Goal: Transaction & Acquisition: Purchase product/service

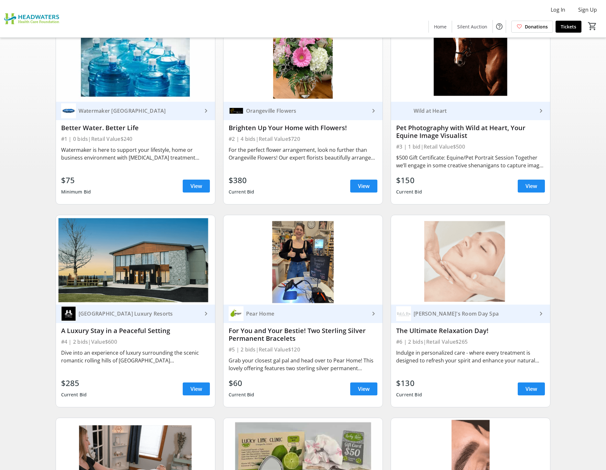
scroll to position [97, 0]
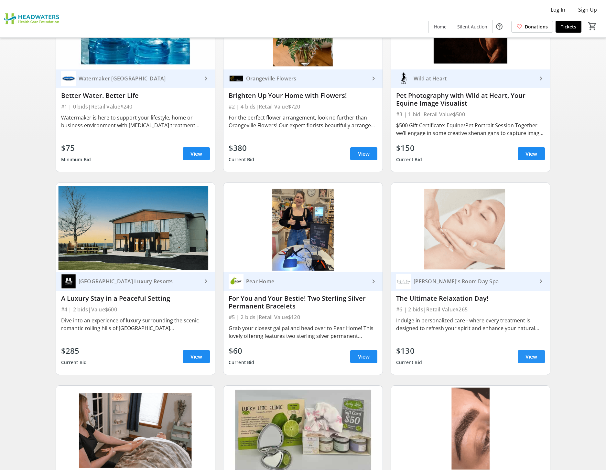
click at [535, 356] on span "View" at bounding box center [531, 357] width 12 height 8
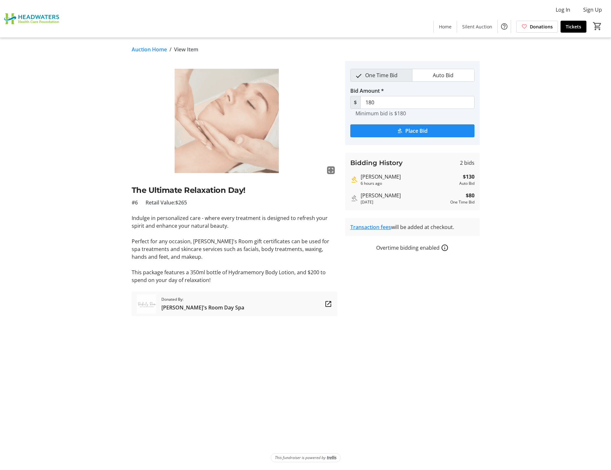
click at [136, 49] on link "Auction Home" at bounding box center [149, 50] width 35 height 8
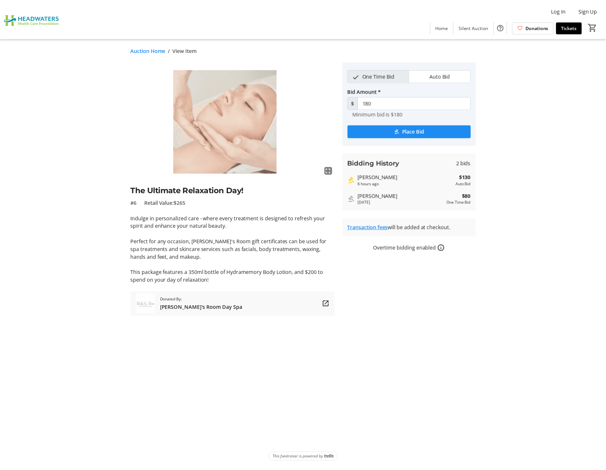
scroll to position [97, 0]
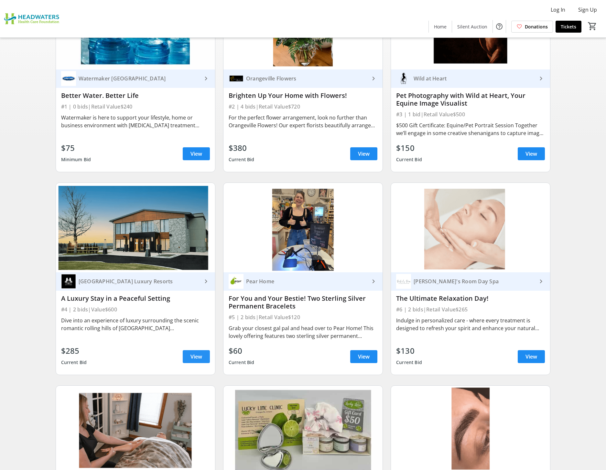
click at [193, 355] on span "View" at bounding box center [196, 357] width 12 height 8
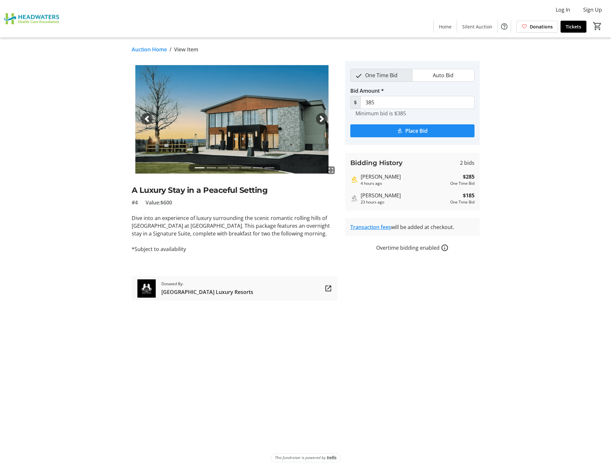
click at [322, 119] on span "button" at bounding box center [321, 119] width 6 height 6
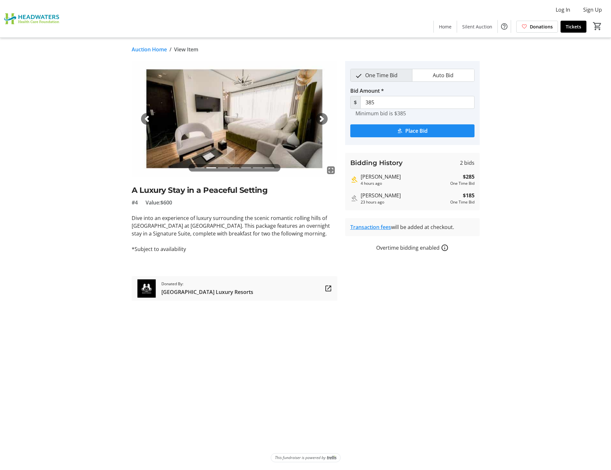
click at [322, 119] on span "button" at bounding box center [321, 119] width 6 height 6
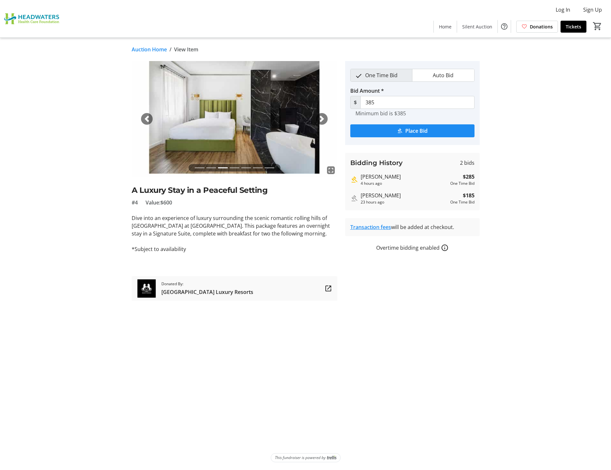
click at [322, 119] on span "button" at bounding box center [321, 119] width 6 height 6
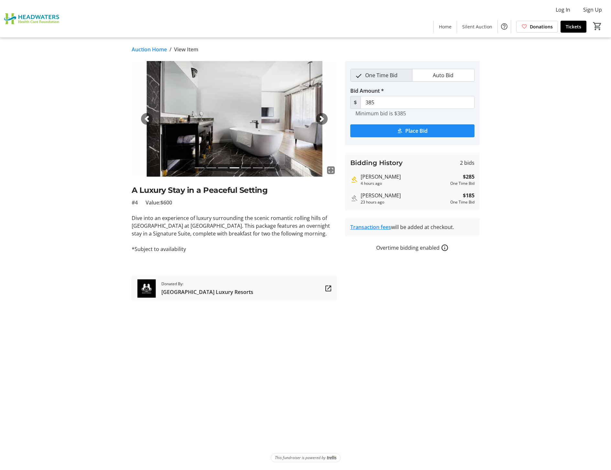
click at [322, 119] on span "button" at bounding box center [321, 119] width 6 height 6
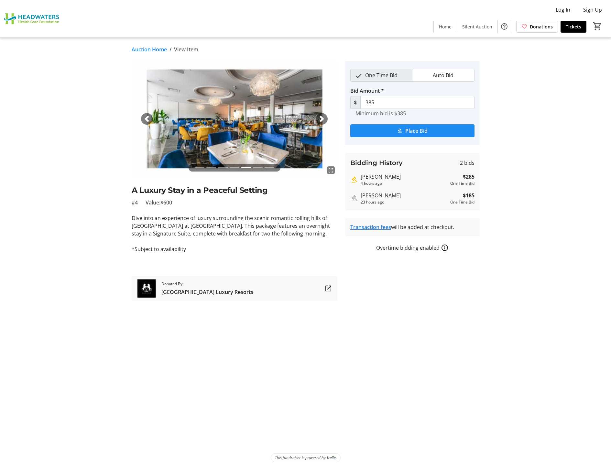
click at [322, 119] on span "button" at bounding box center [321, 119] width 6 height 6
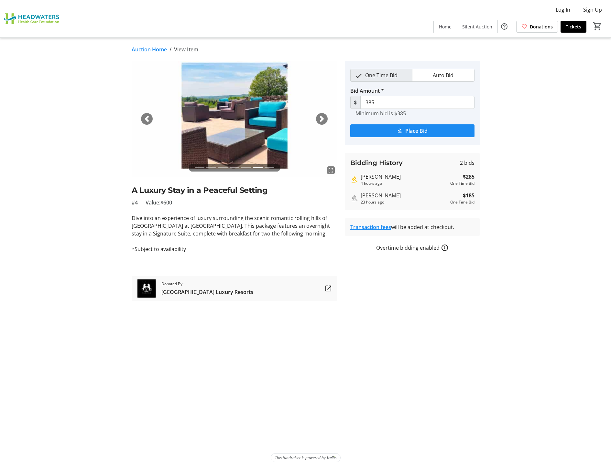
click at [322, 119] on span "button" at bounding box center [321, 119] width 6 height 6
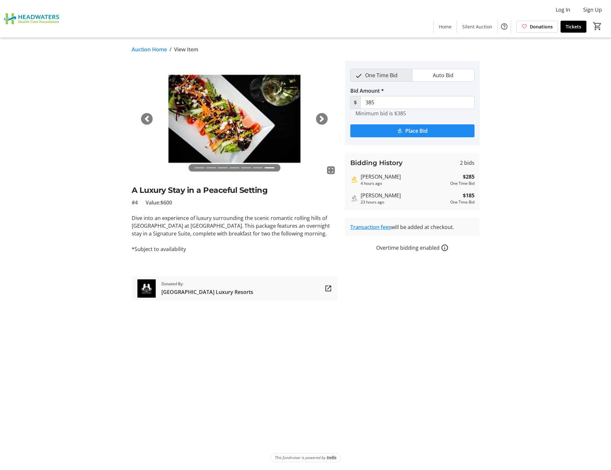
click at [322, 119] on span "button" at bounding box center [321, 119] width 6 height 6
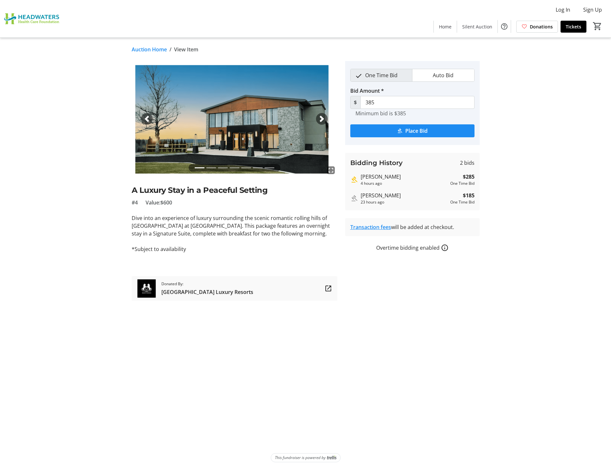
click at [137, 48] on link "Auction Home" at bounding box center [149, 50] width 35 height 8
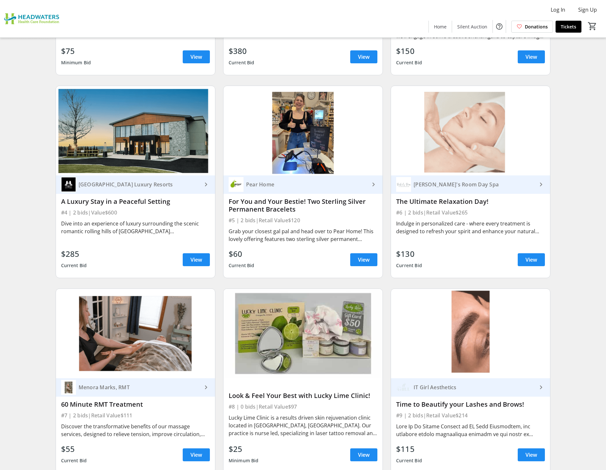
scroll to position [226, 0]
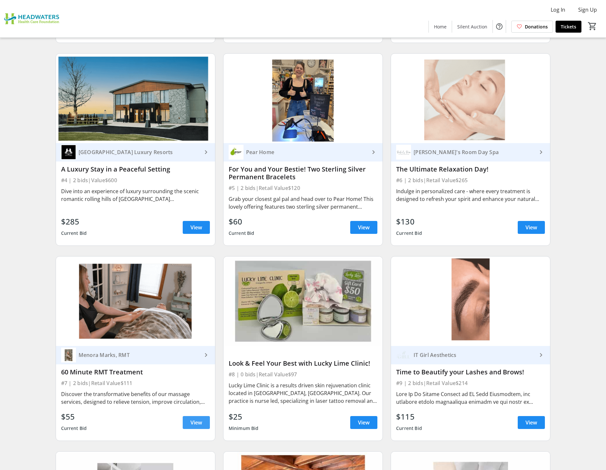
click at [190, 422] on span "View" at bounding box center [196, 423] width 12 height 8
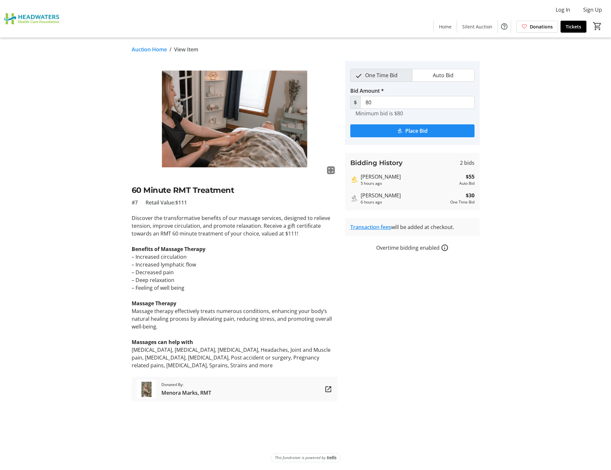
click at [140, 51] on link "Auction Home" at bounding box center [149, 50] width 35 height 8
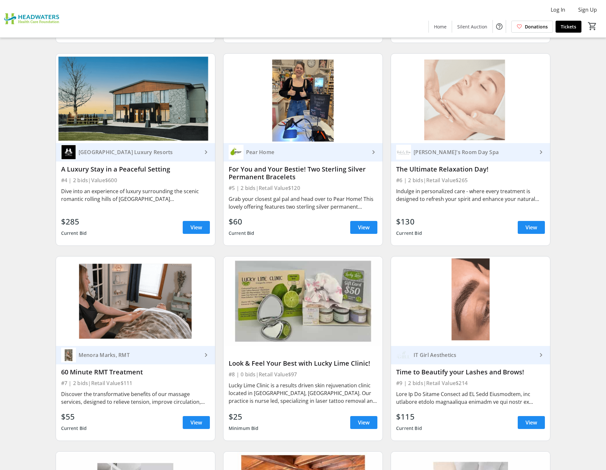
scroll to position [259, 0]
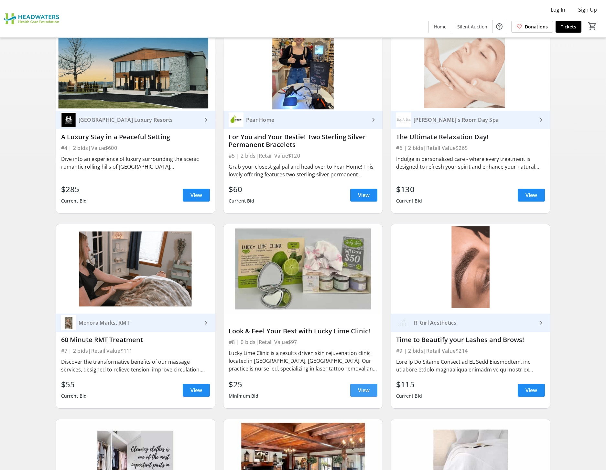
click at [362, 390] on span "View" at bounding box center [364, 391] width 12 height 8
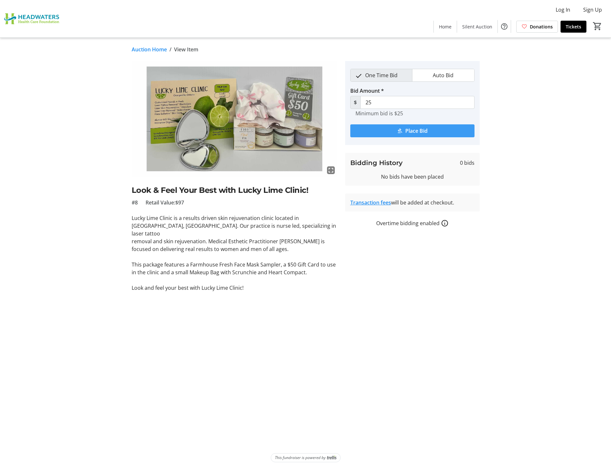
click at [420, 133] on span "Place Bid" at bounding box center [416, 131] width 22 height 8
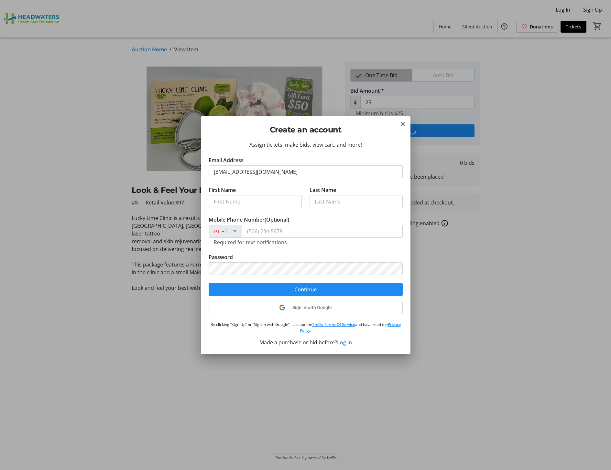
type input "slekhi@headwatershealth.ca"
click at [224, 197] on input "First Name" at bounding box center [255, 201] width 93 height 13
type input "shalini"
click at [333, 201] on input "Last Name" at bounding box center [355, 201] width 93 height 13
type input "lekhi"
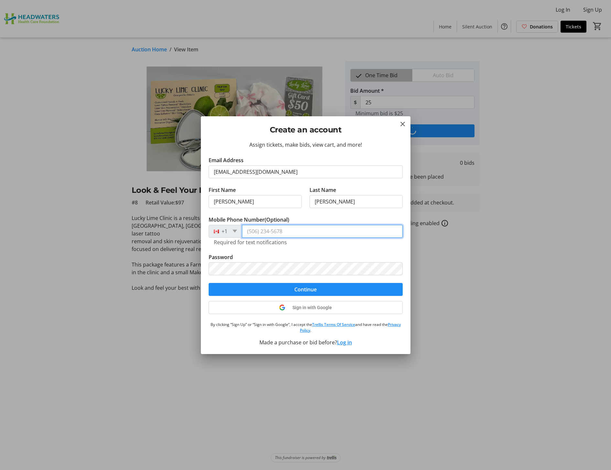
click at [280, 225] on input "Mobile Phone Number (Optional)" at bounding box center [322, 231] width 161 height 13
type input "(519) 217-2114"
click at [306, 290] on span "Continue" at bounding box center [305, 290] width 22 height 8
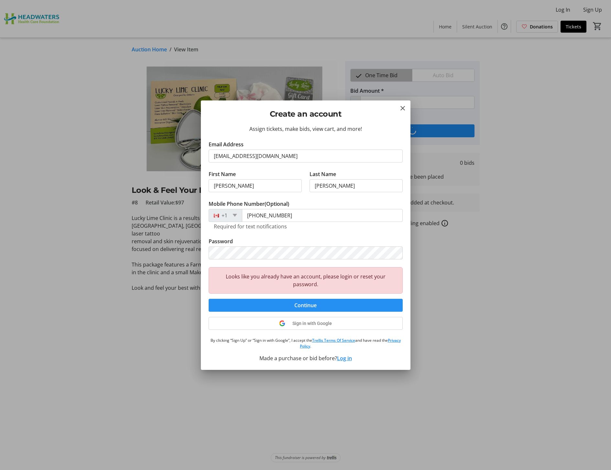
click at [312, 304] on span "Continue" at bounding box center [305, 306] width 22 height 8
click at [404, 107] on mat-icon "Close" at bounding box center [403, 108] width 8 height 8
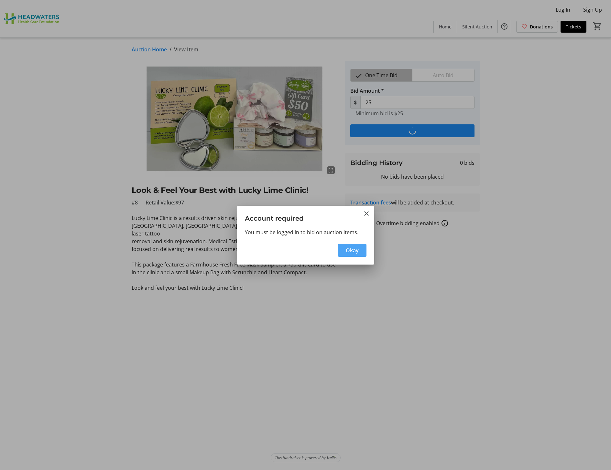
click at [348, 251] on span "Okay" at bounding box center [352, 251] width 13 height 8
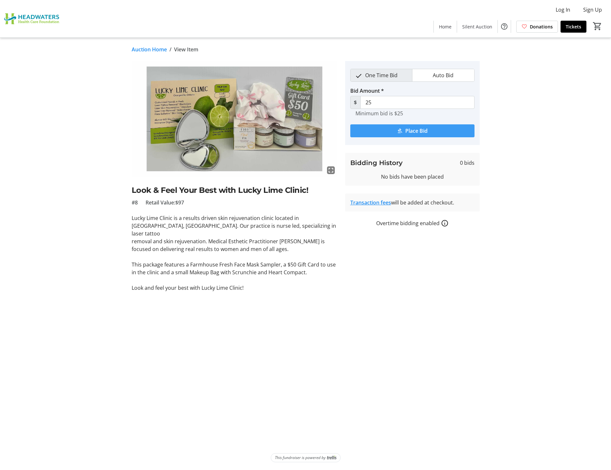
click at [408, 130] on span "Place Bid" at bounding box center [416, 131] width 22 height 8
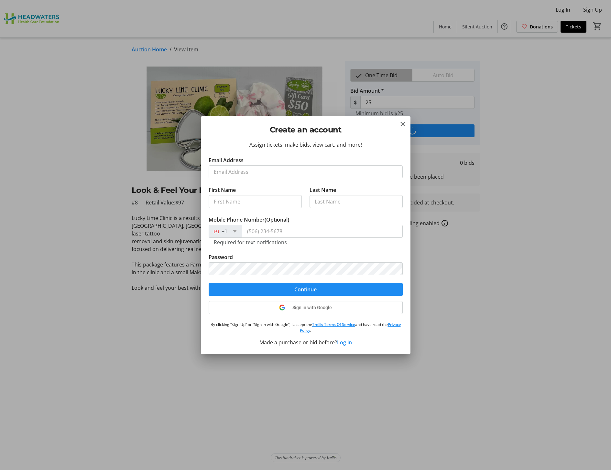
click at [345, 343] on button "Log in" at bounding box center [344, 343] width 15 height 8
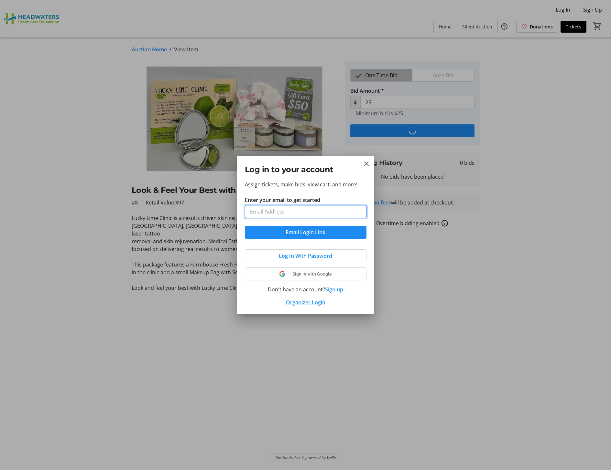
click at [287, 209] on input "Enter your email to get started" at bounding box center [306, 211] width 122 height 13
type input "slekhi@headwatershealth.ca"
click at [317, 256] on span "Log In With Password" at bounding box center [305, 256] width 53 height 8
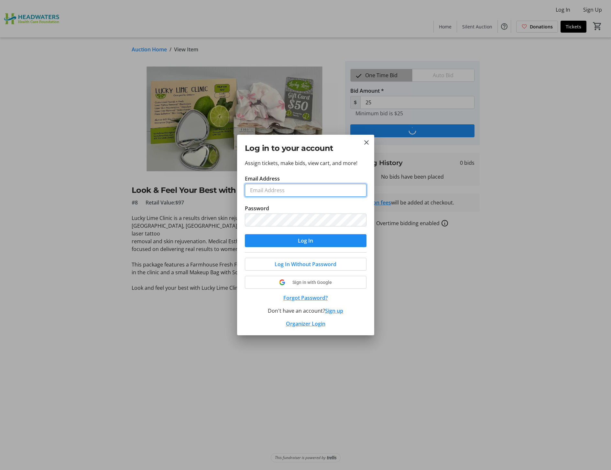
click at [269, 190] on input "Email Address" at bounding box center [306, 190] width 122 height 13
type input "slekhi@headwatershealth.ca"
click at [298, 238] on span "Log In" at bounding box center [305, 241] width 15 height 8
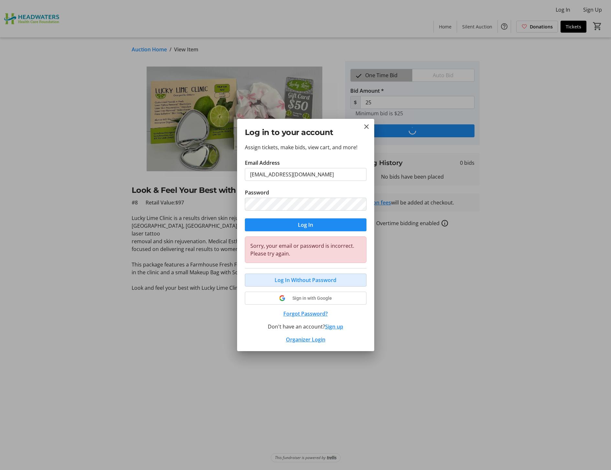
click at [288, 279] on span "Log In Without Password" at bounding box center [305, 280] width 62 height 8
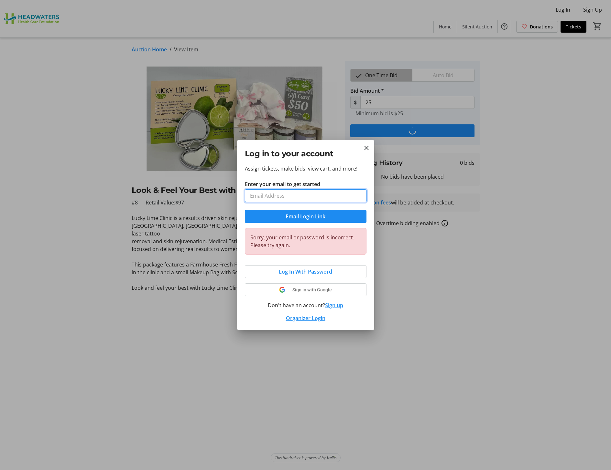
click at [270, 193] on input "Enter your email to get started" at bounding box center [306, 195] width 122 height 13
type input "slekhi@headwatershealth.ca"
click at [290, 217] on span "Email Login Link" at bounding box center [305, 217] width 40 height 8
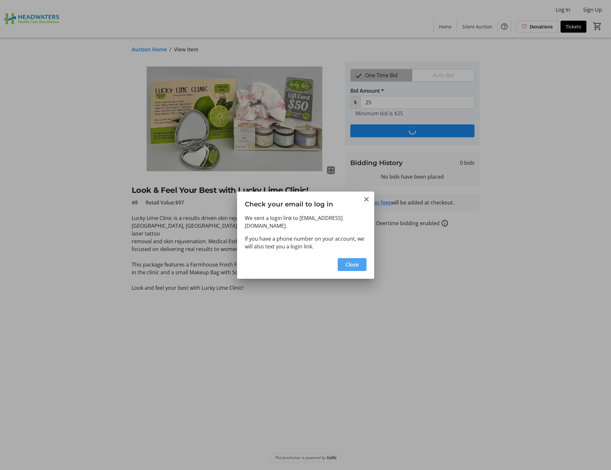
click at [348, 263] on span "Close" at bounding box center [351, 265] width 13 height 8
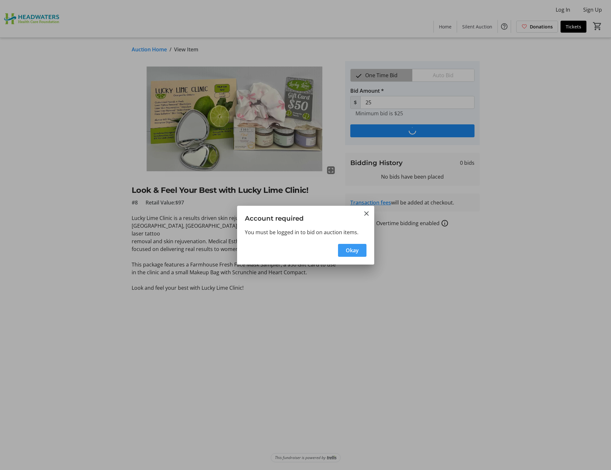
click at [351, 253] on span "Okay" at bounding box center [352, 251] width 13 height 8
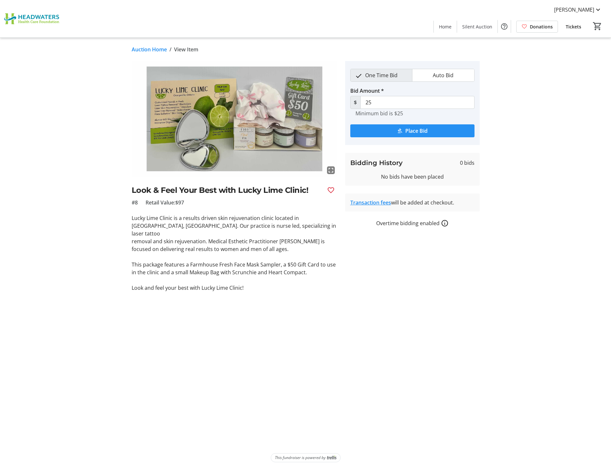
click at [418, 134] on span "Place Bid" at bounding box center [416, 131] width 22 height 8
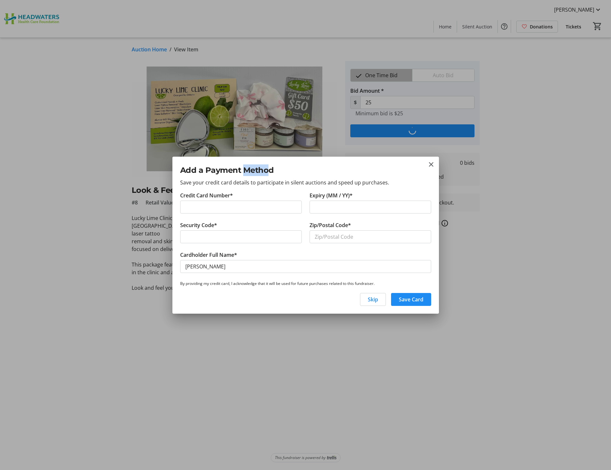
drag, startPoint x: 245, startPoint y: 161, endPoint x: 268, endPoint y: 174, distance: 26.6
click at [268, 174] on div "Add a Payment Method Save your credit card details to participate in silent auc…" at bounding box center [305, 174] width 266 height 35
click at [375, 302] on span "Skip" at bounding box center [373, 300] width 10 height 8
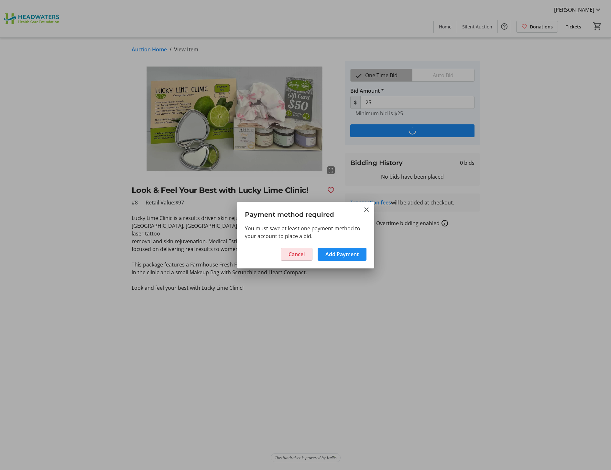
click at [300, 254] on span "Cancel" at bounding box center [296, 255] width 16 height 8
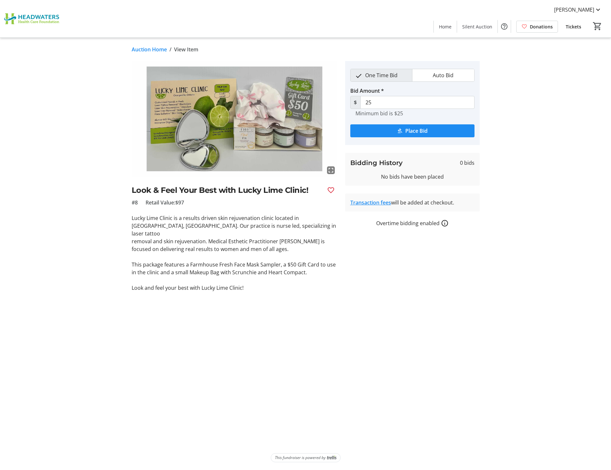
click at [152, 50] on link "Auction Home" at bounding box center [149, 50] width 35 height 8
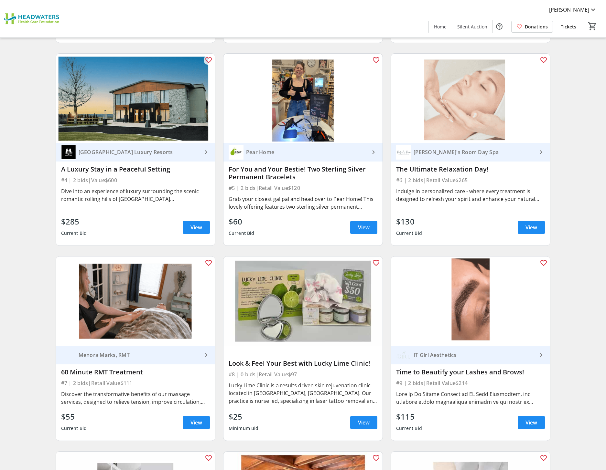
scroll to position [259, 0]
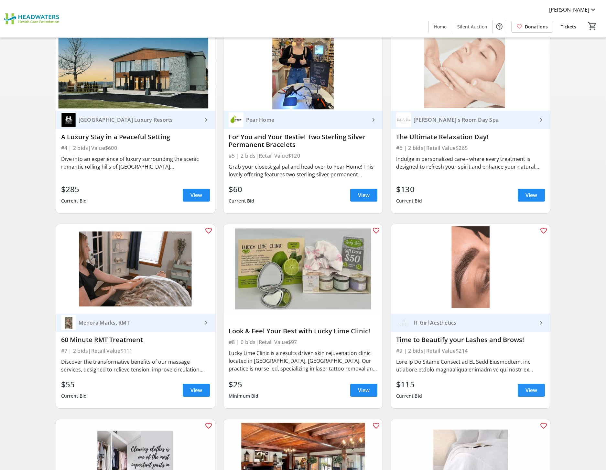
click at [531, 388] on span "View" at bounding box center [531, 391] width 12 height 8
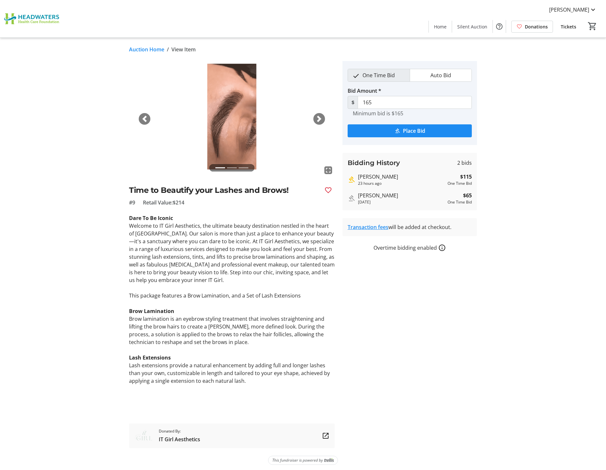
click at [145, 52] on link "Auction Home" at bounding box center [146, 50] width 35 height 8
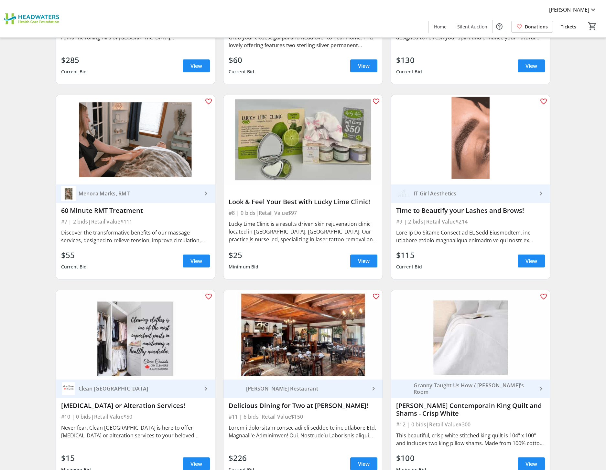
scroll to position [420, 0]
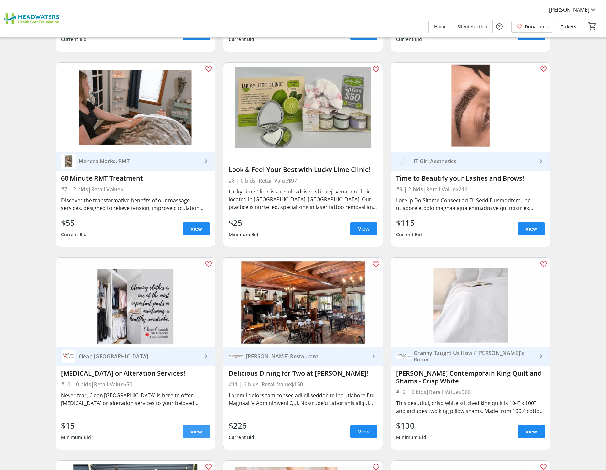
click at [197, 433] on span "View" at bounding box center [196, 432] width 12 height 8
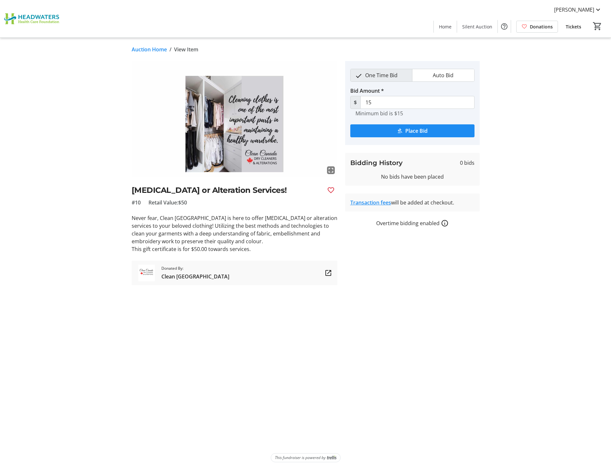
click at [137, 51] on link "Auction Home" at bounding box center [149, 50] width 35 height 8
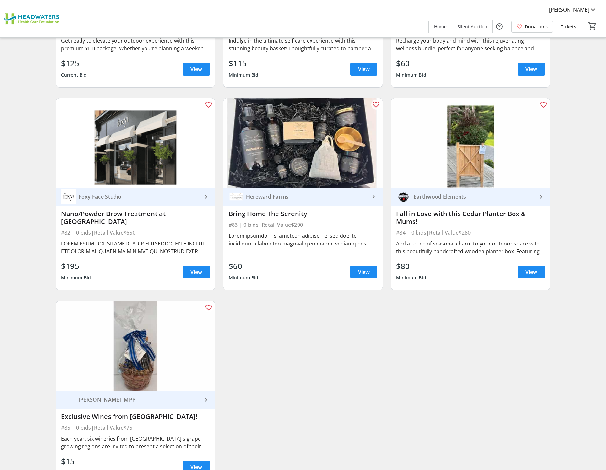
scroll to position [5394, 0]
